Goal: Task Accomplishment & Management: Complete application form

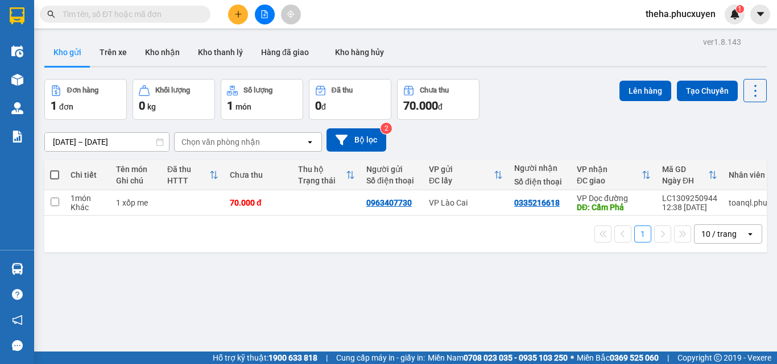
click at [243, 10] on button at bounding box center [238, 15] width 20 height 20
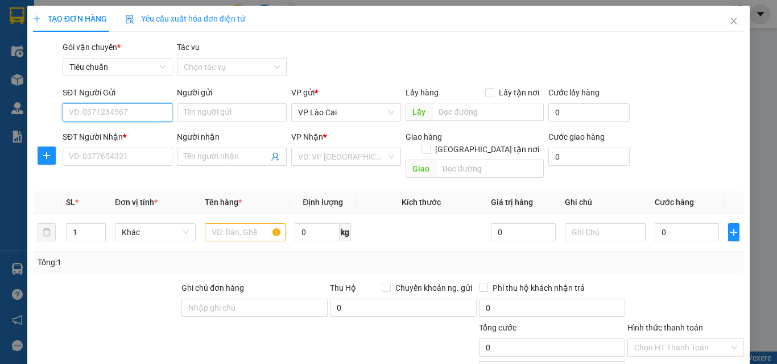
click at [159, 115] on input "SĐT Người Gửi" at bounding box center [118, 112] width 110 height 18
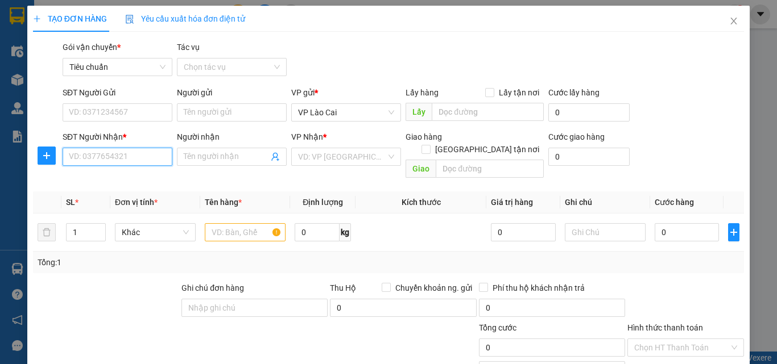
click at [80, 153] on input "SĐT Người Nhận *" at bounding box center [118, 157] width 110 height 18
type input "0934264665"
click at [99, 184] on div "0934264665 - CHỊ ĐÔNG" at bounding box center [116, 179] width 95 height 13
type input "CHỊ ĐÔNG"
type input "hạ long"
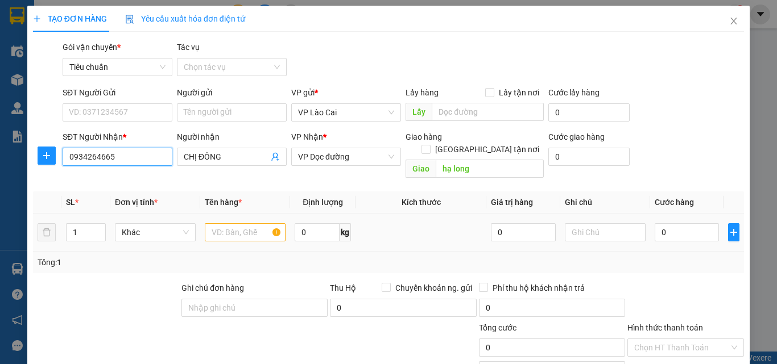
type input "0934264665"
click at [237, 223] on input "text" at bounding box center [245, 232] width 81 height 18
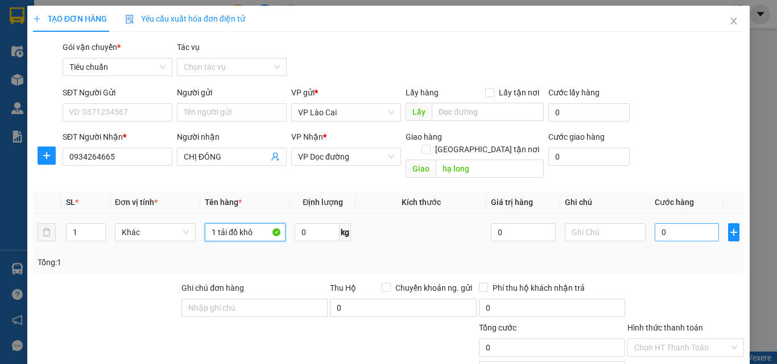
type input "1 tải đồ khô"
click at [672, 223] on input "0" at bounding box center [686, 232] width 64 height 18
type input "1"
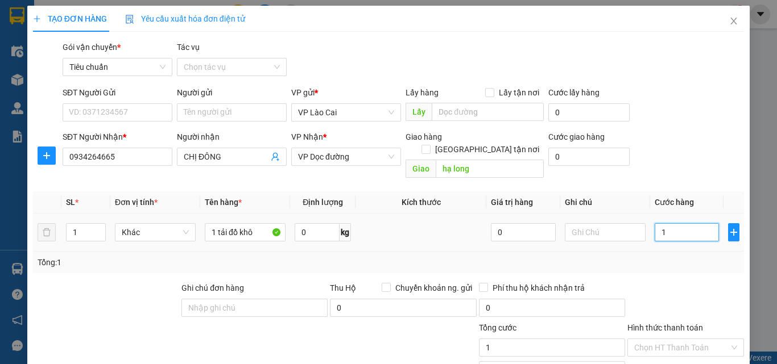
type input "18"
type input "180"
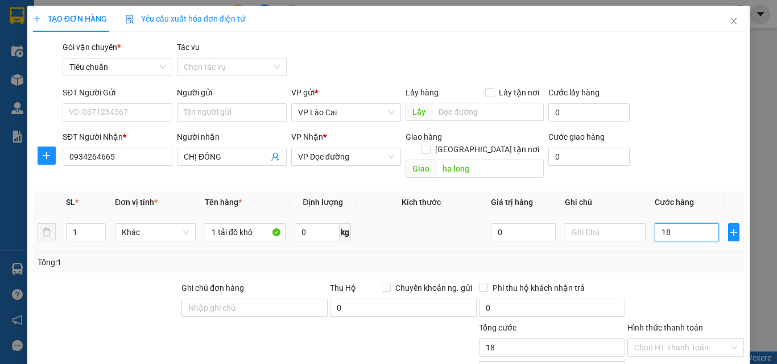
type input "180"
type input "180.000"
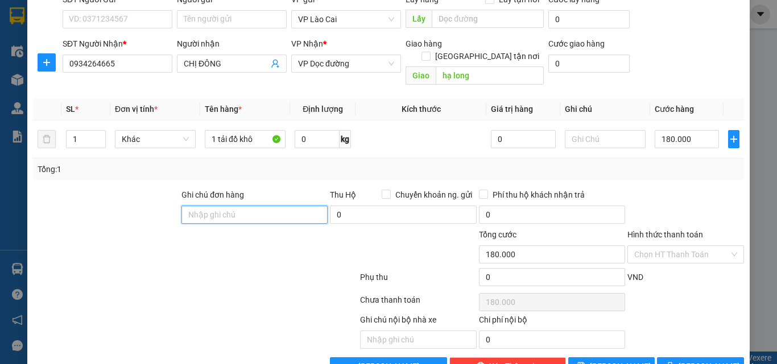
scroll to position [114, 0]
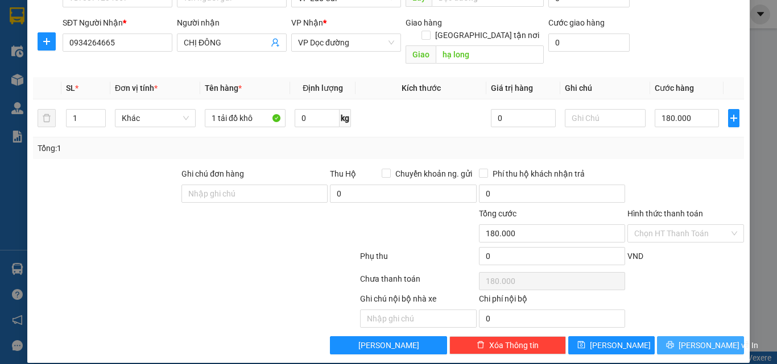
click at [691, 339] on span "[PERSON_NAME] và In" at bounding box center [718, 345] width 80 height 13
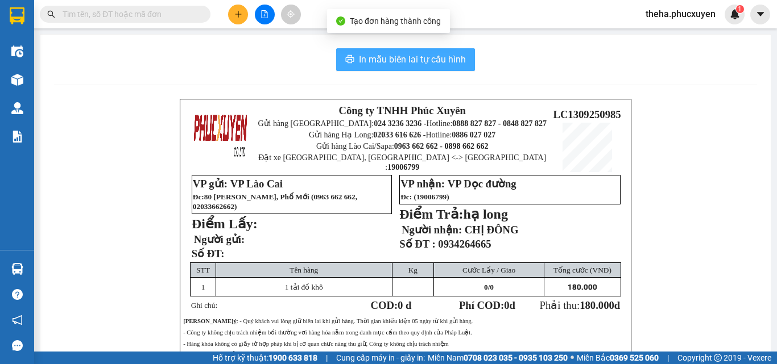
click at [437, 58] on span "In mẫu biên lai tự cấu hình" at bounding box center [412, 59] width 107 height 14
